Goal: Task Accomplishment & Management: Manage account settings

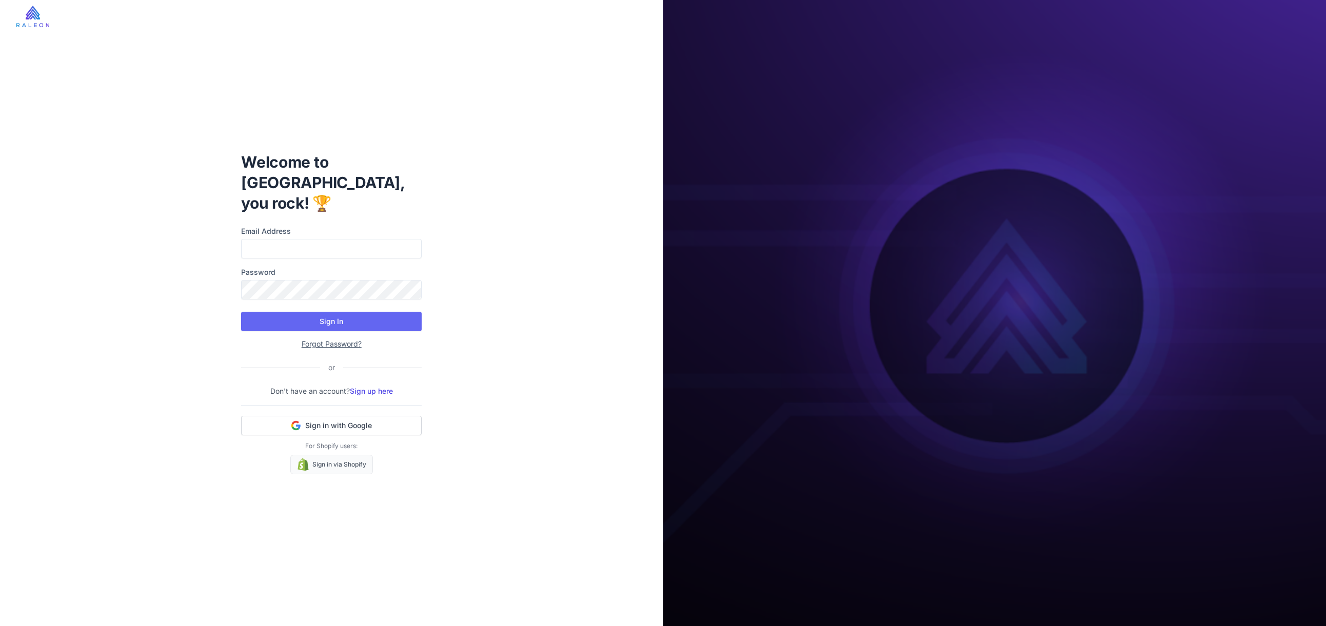
click at [568, 164] on div "Welcome to [GEOGRAPHIC_DATA], you rock! 🏆 Email Address Password Sign In Forgot…" at bounding box center [331, 313] width 663 height 626
